Goal: Information Seeking & Learning: Learn about a topic

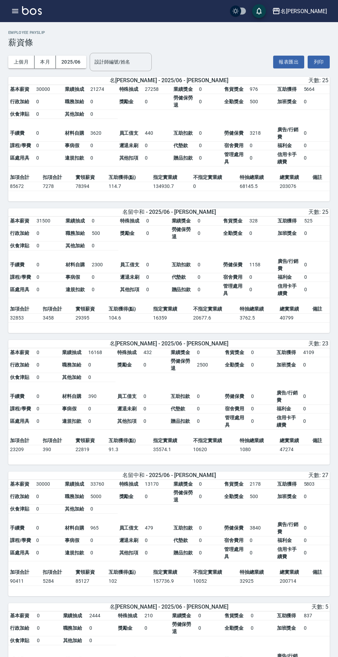
click at [16, 11] on icon "button" at bounding box center [15, 11] width 6 height 4
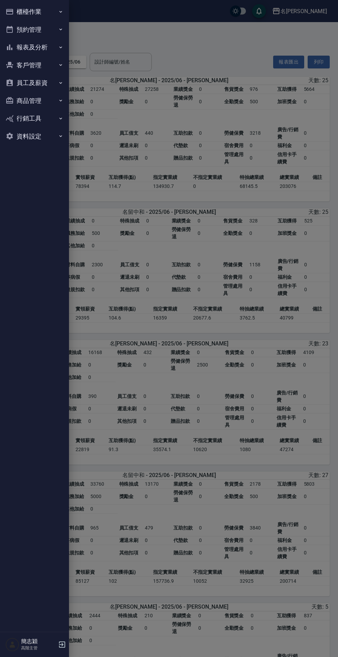
click at [45, 47] on button "報表及分析" at bounding box center [35, 47] width 64 height 18
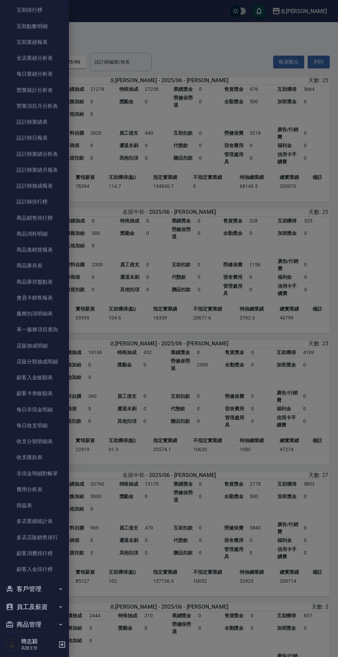
scroll to position [214, 0]
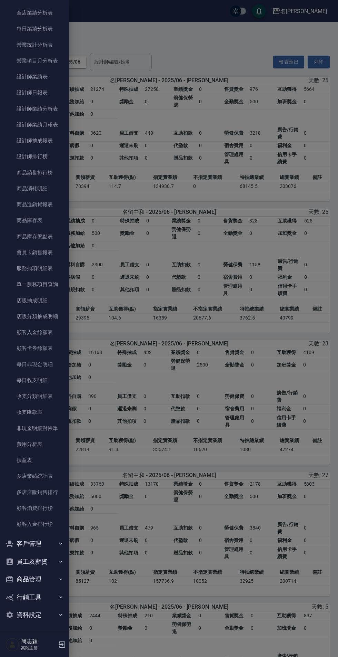
click at [48, 470] on link "多店業績統計表" at bounding box center [35, 476] width 64 height 16
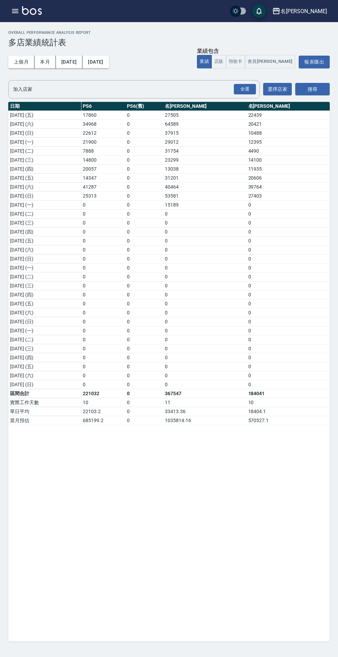
click at [15, 11] on icon "button" at bounding box center [15, 11] width 6 height 4
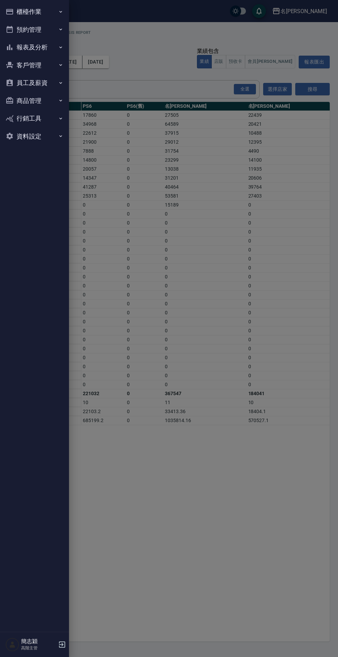
click at [40, 47] on button "報表及分析" at bounding box center [35, 47] width 64 height 18
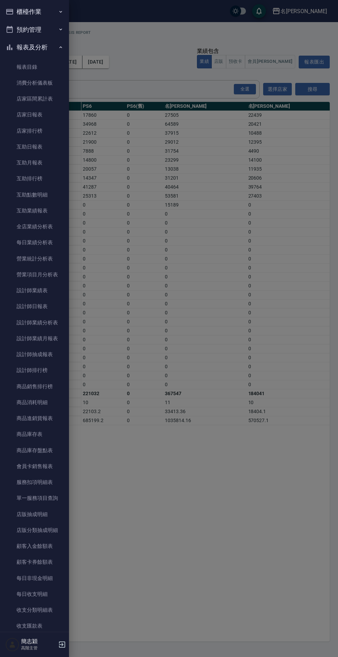
click at [41, 117] on link "店家日報表" at bounding box center [35, 115] width 64 height 16
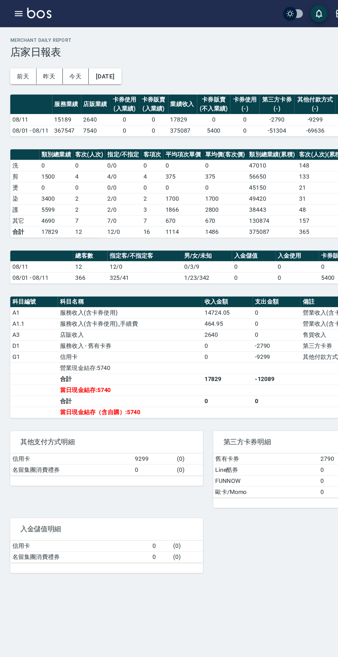
click at [15, 14] on icon "button" at bounding box center [15, 11] width 8 height 8
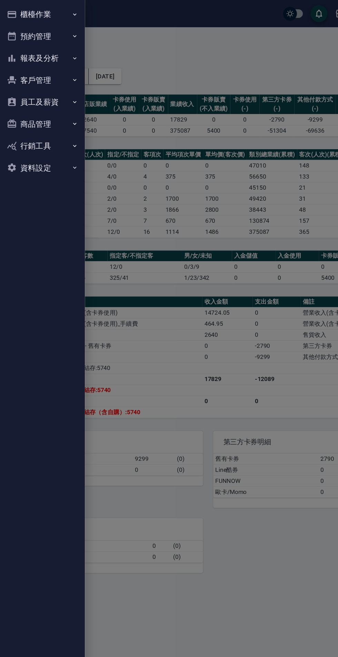
click at [42, 48] on button "報表及分析" at bounding box center [35, 47] width 64 height 18
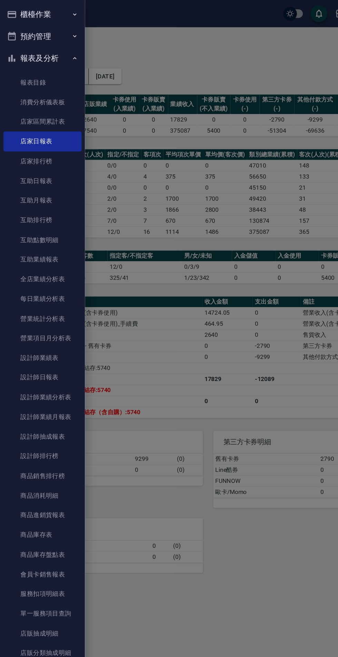
click at [38, 307] on link "設計師日報表" at bounding box center [35, 306] width 64 height 16
